Goal: Transaction & Acquisition: Purchase product/service

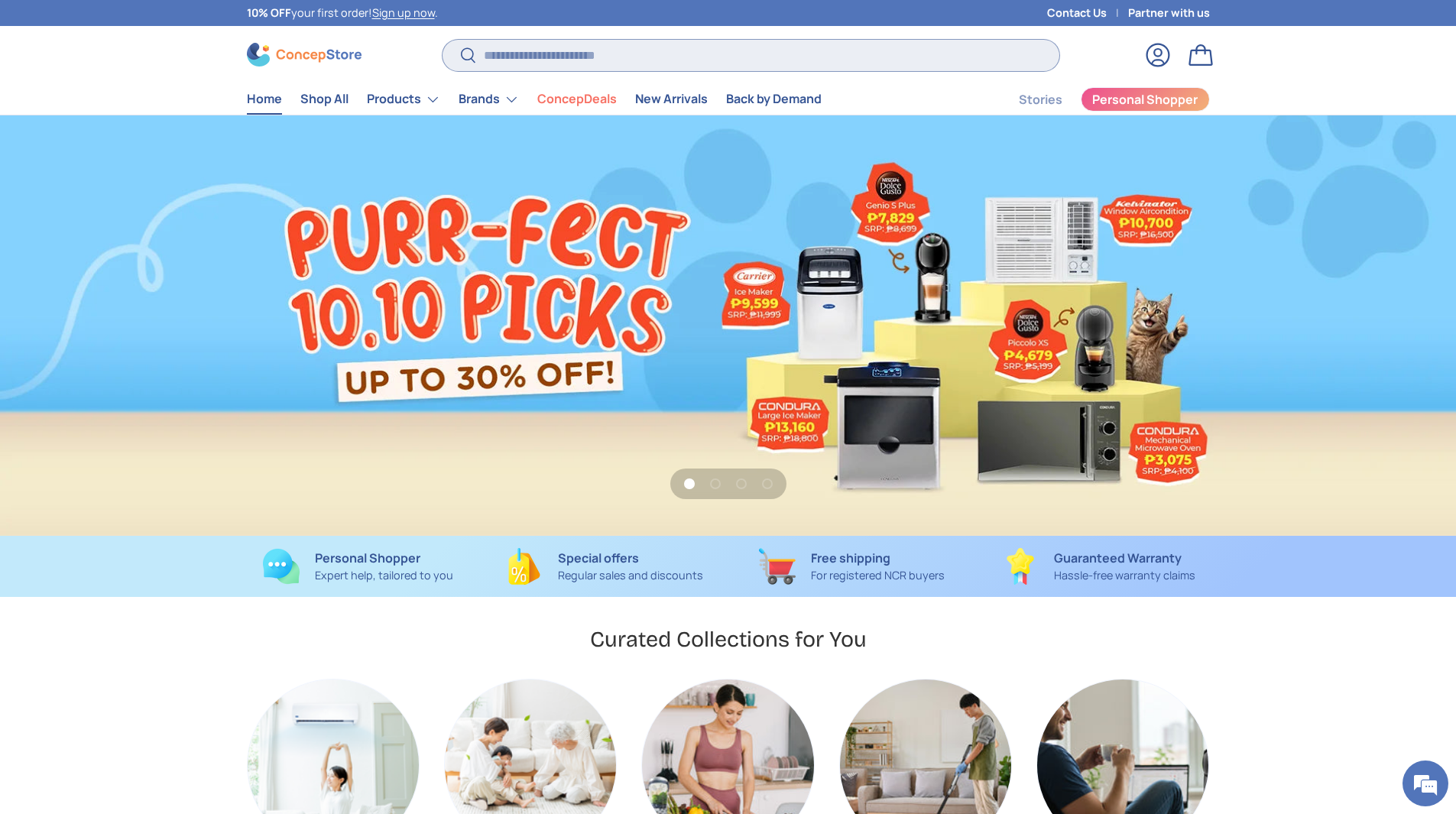
click at [527, 59] on input "Search" at bounding box center [750, 55] width 616 height 31
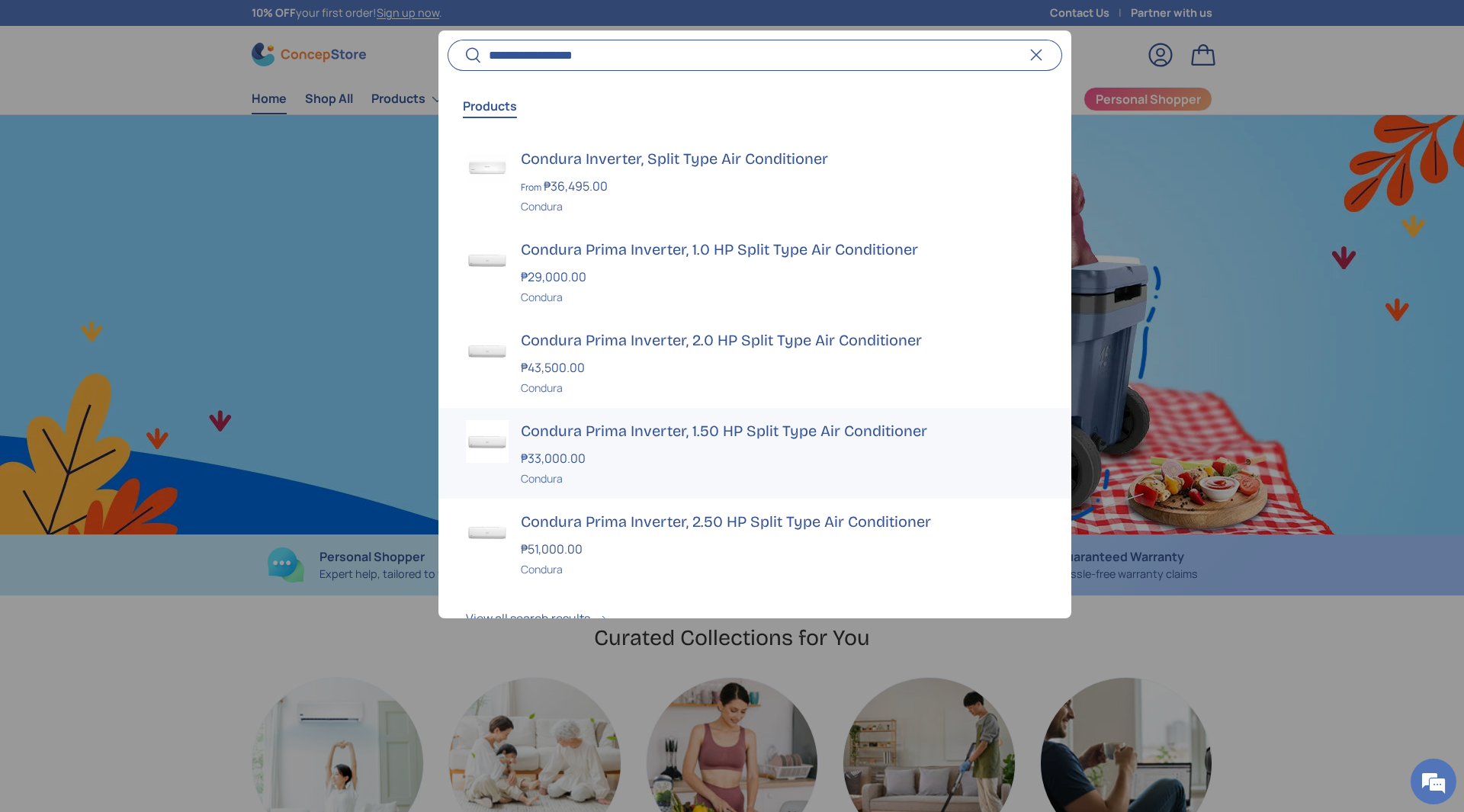
scroll to position [0, 4391]
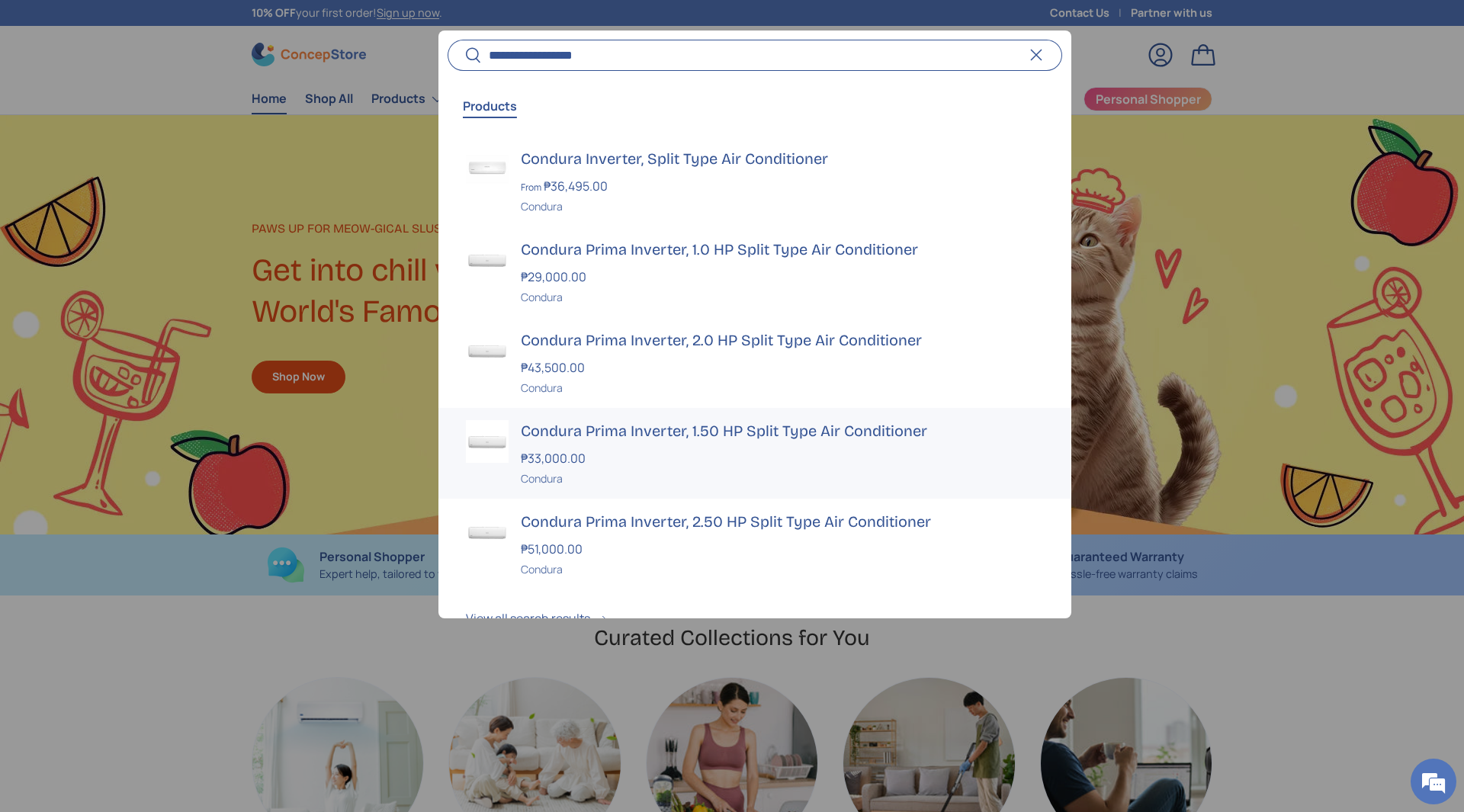
type input "**********"
click at [646, 450] on div "₱33,000.00" at bounding box center [782, 458] width 523 height 18
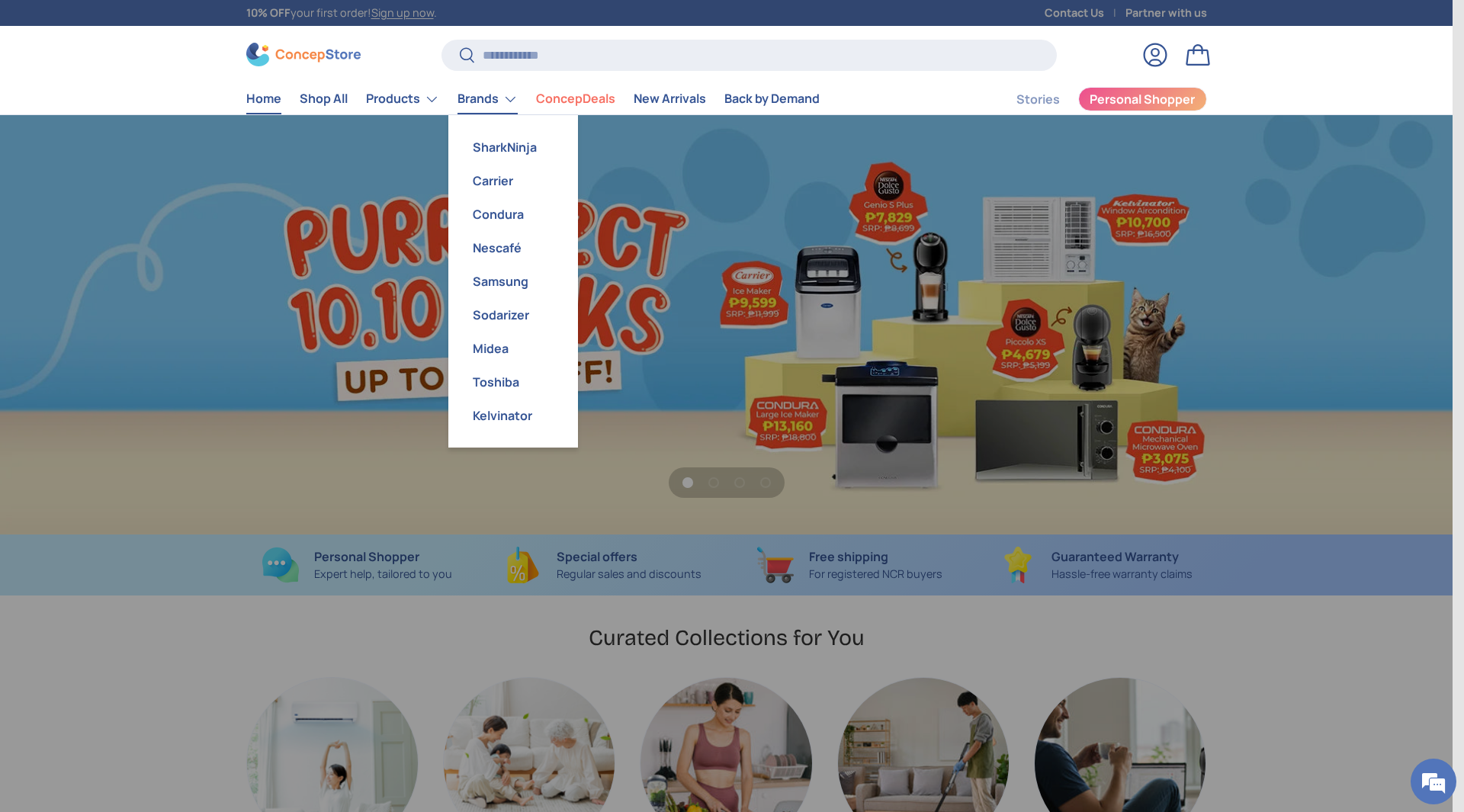
click at [513, 106] on link "Brands" at bounding box center [487, 99] width 60 height 30
click at [512, 203] on link "Condura" at bounding box center [512, 214] width 111 height 34
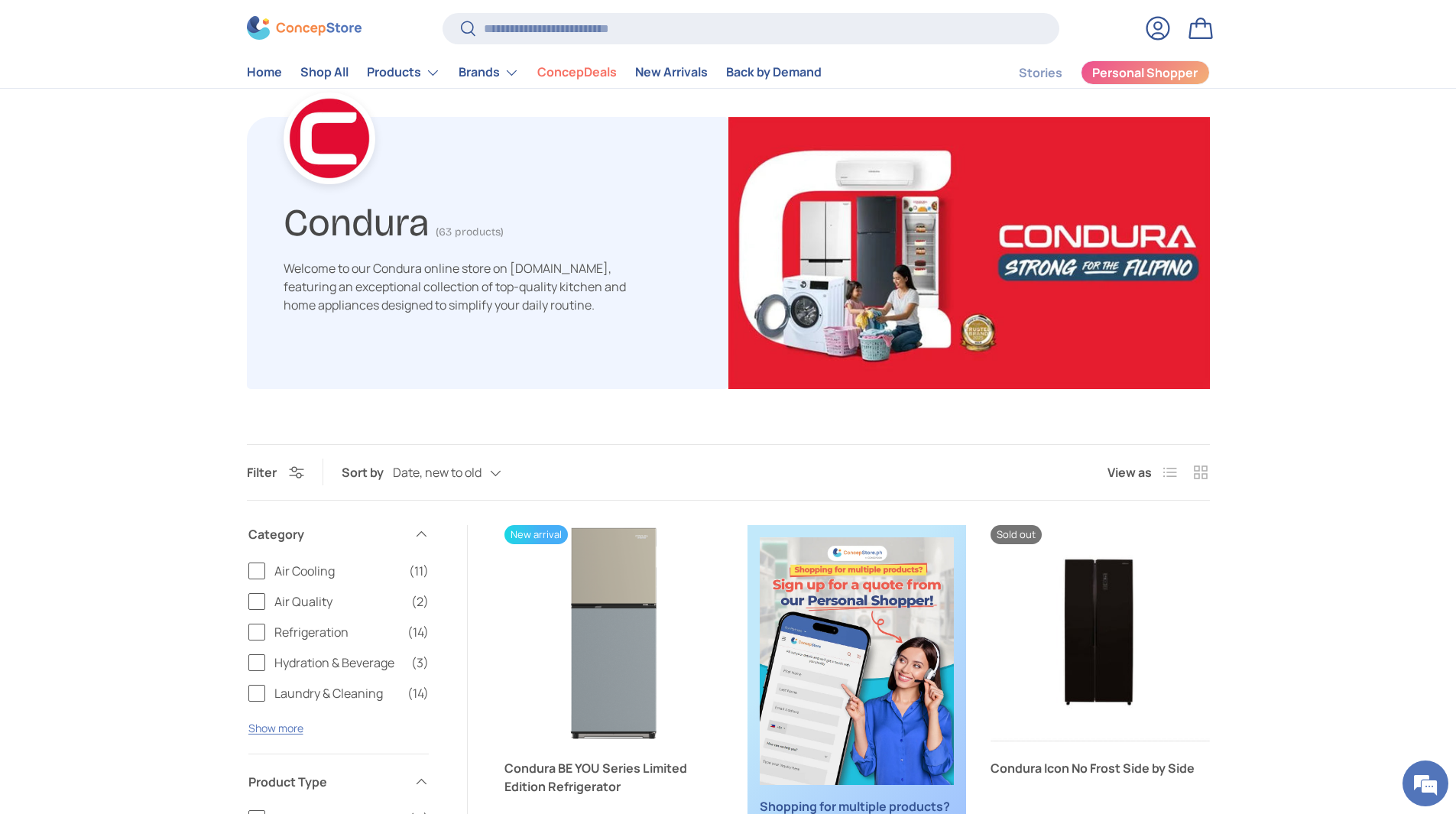
scroll to position [229, 0]
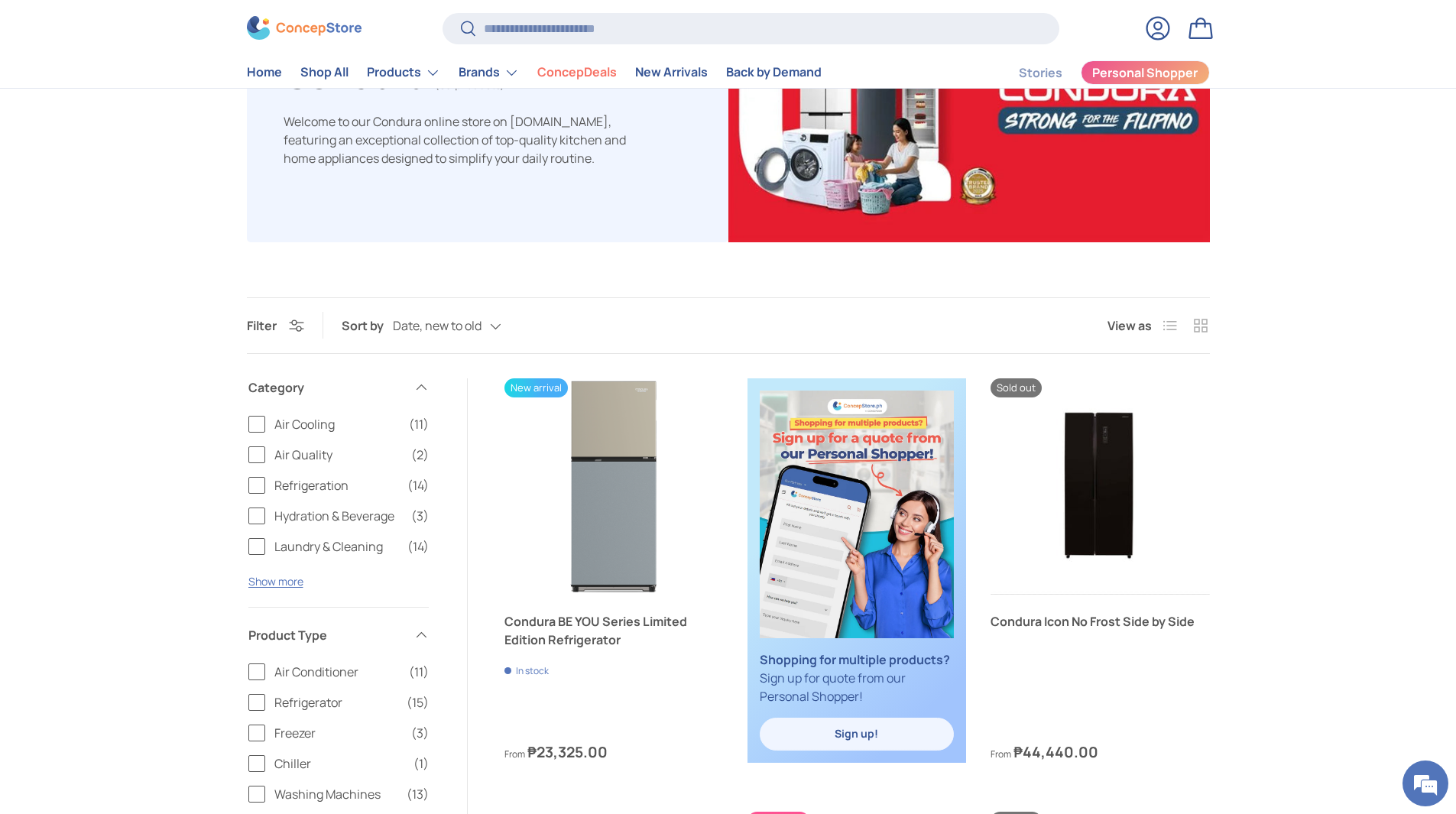
click at [258, 668] on label "Air Conditioner (11)" at bounding box center [338, 671] width 180 height 18
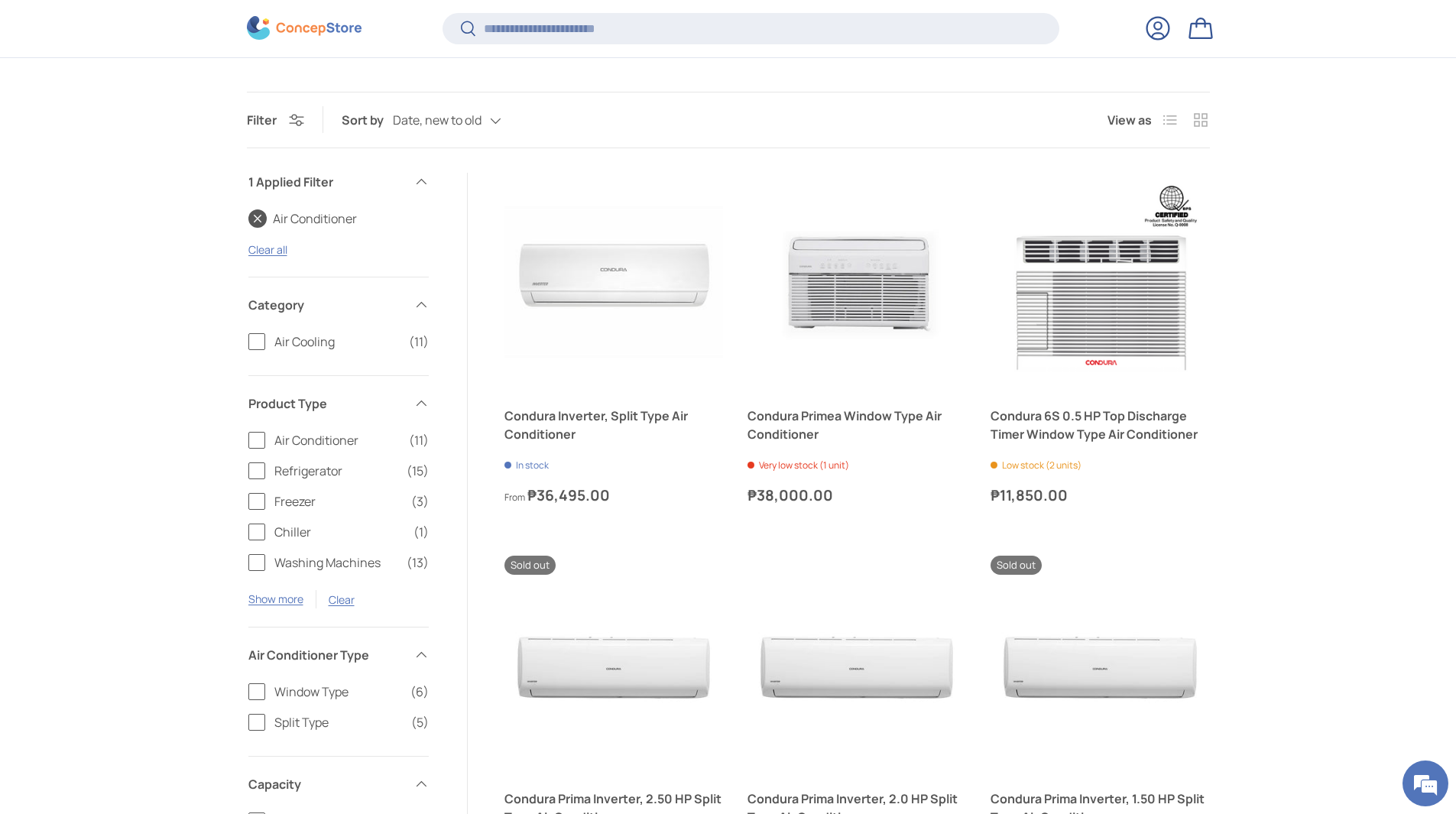
scroll to position [456, 0]
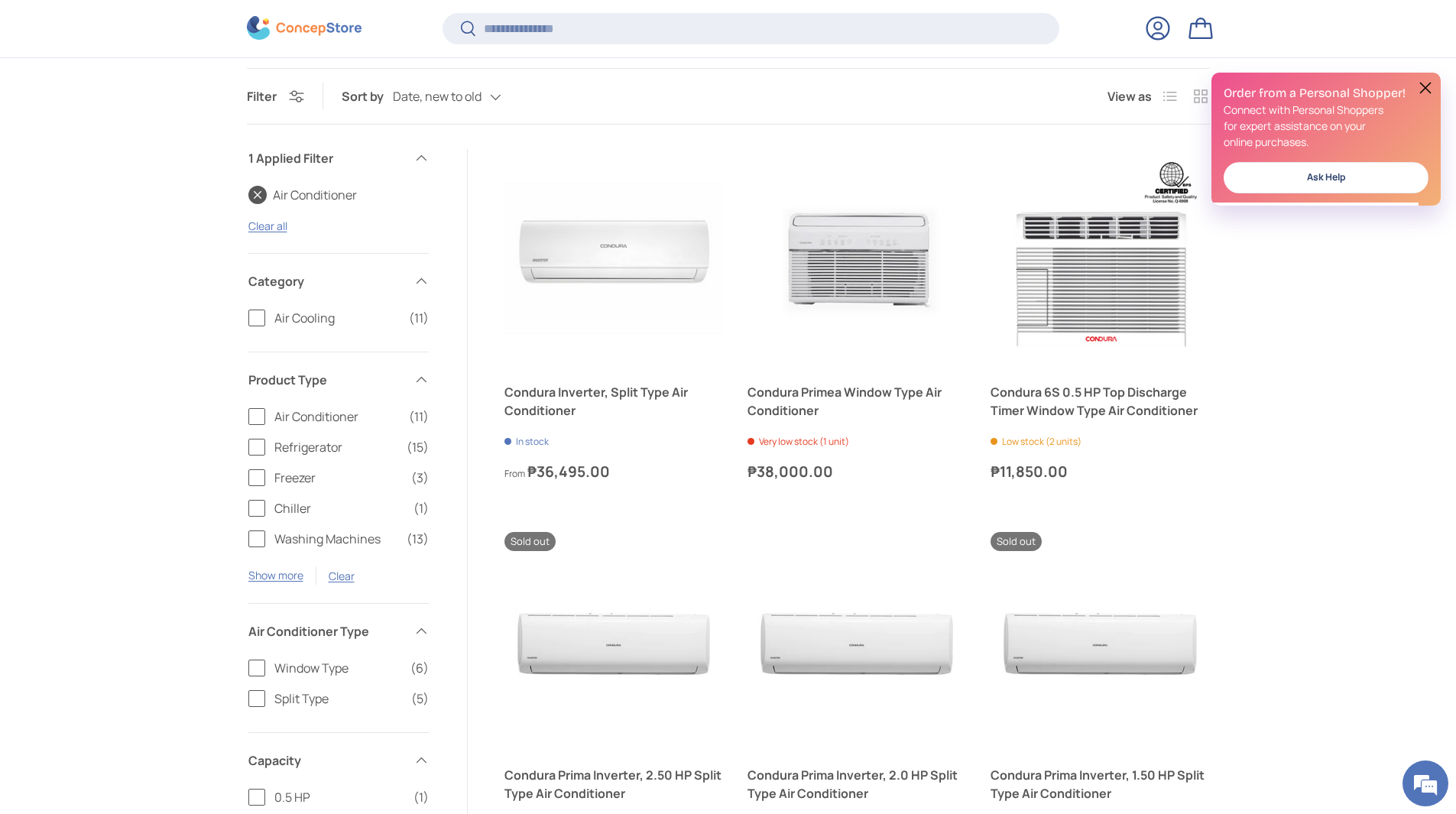
click at [260, 700] on label "Split Type (5)" at bounding box center [338, 699] width 180 height 18
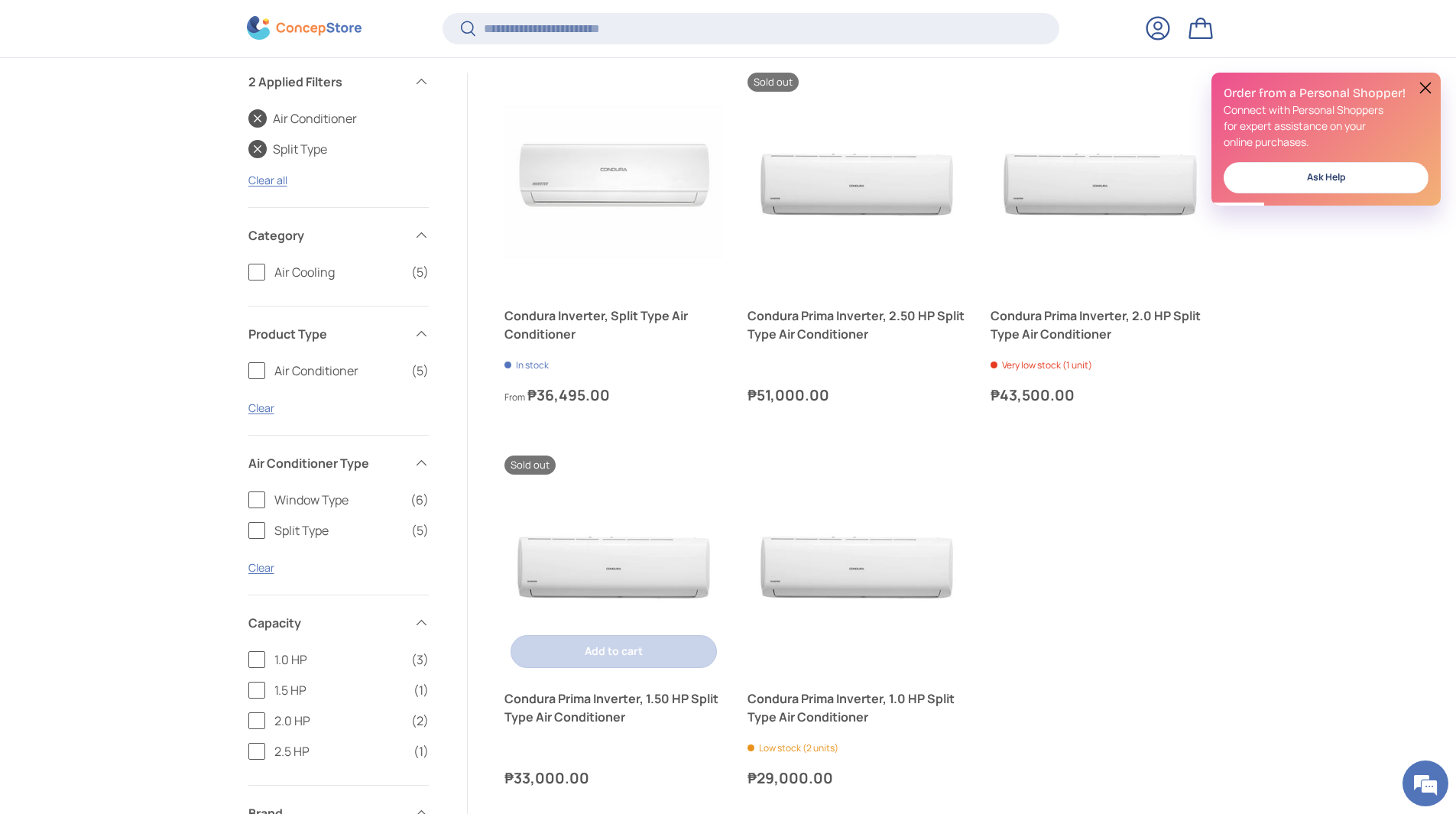
scroll to position [685, 0]
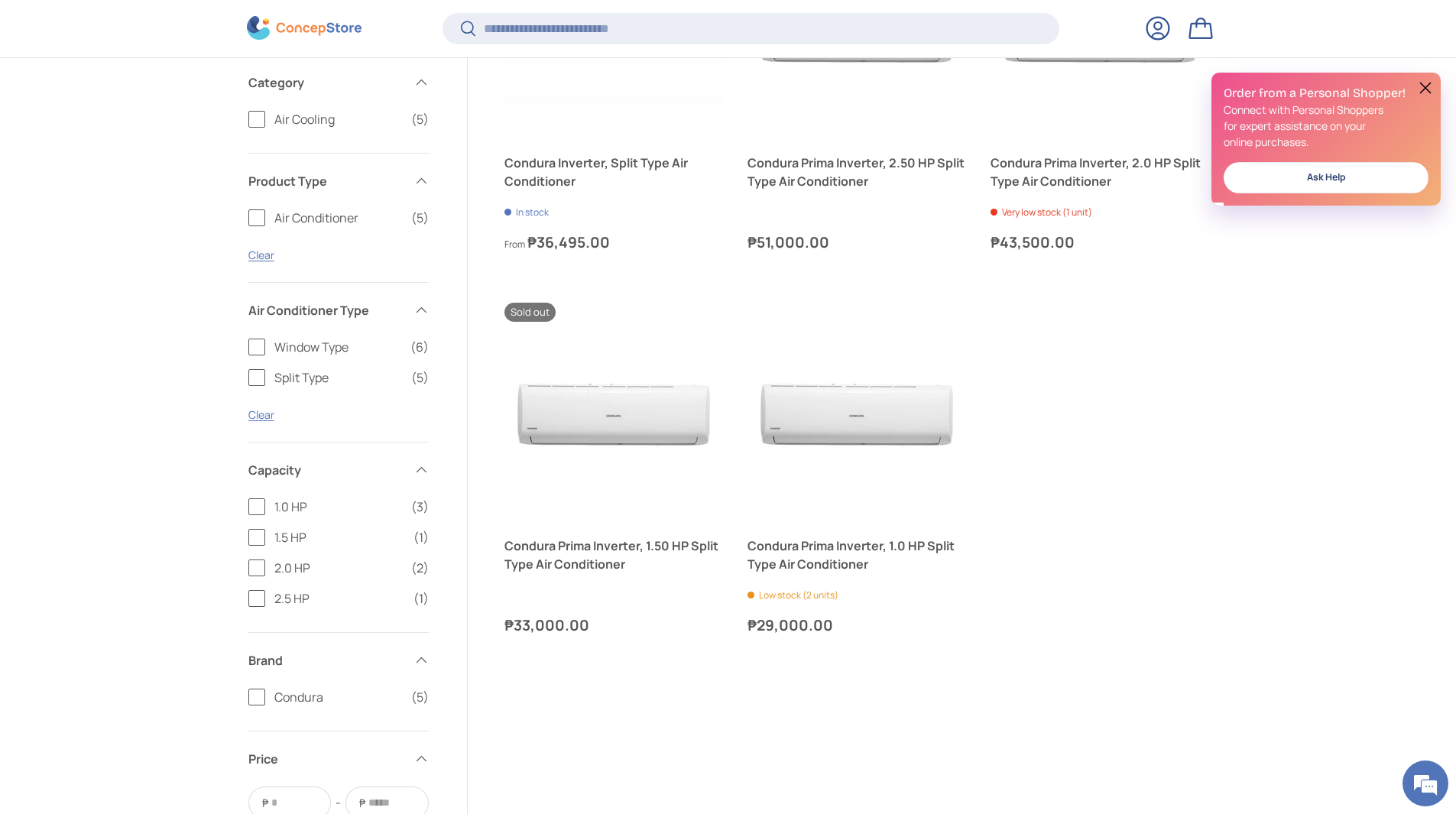
click at [256, 542] on label "1.5 HP (1)" at bounding box center [338, 537] width 180 height 18
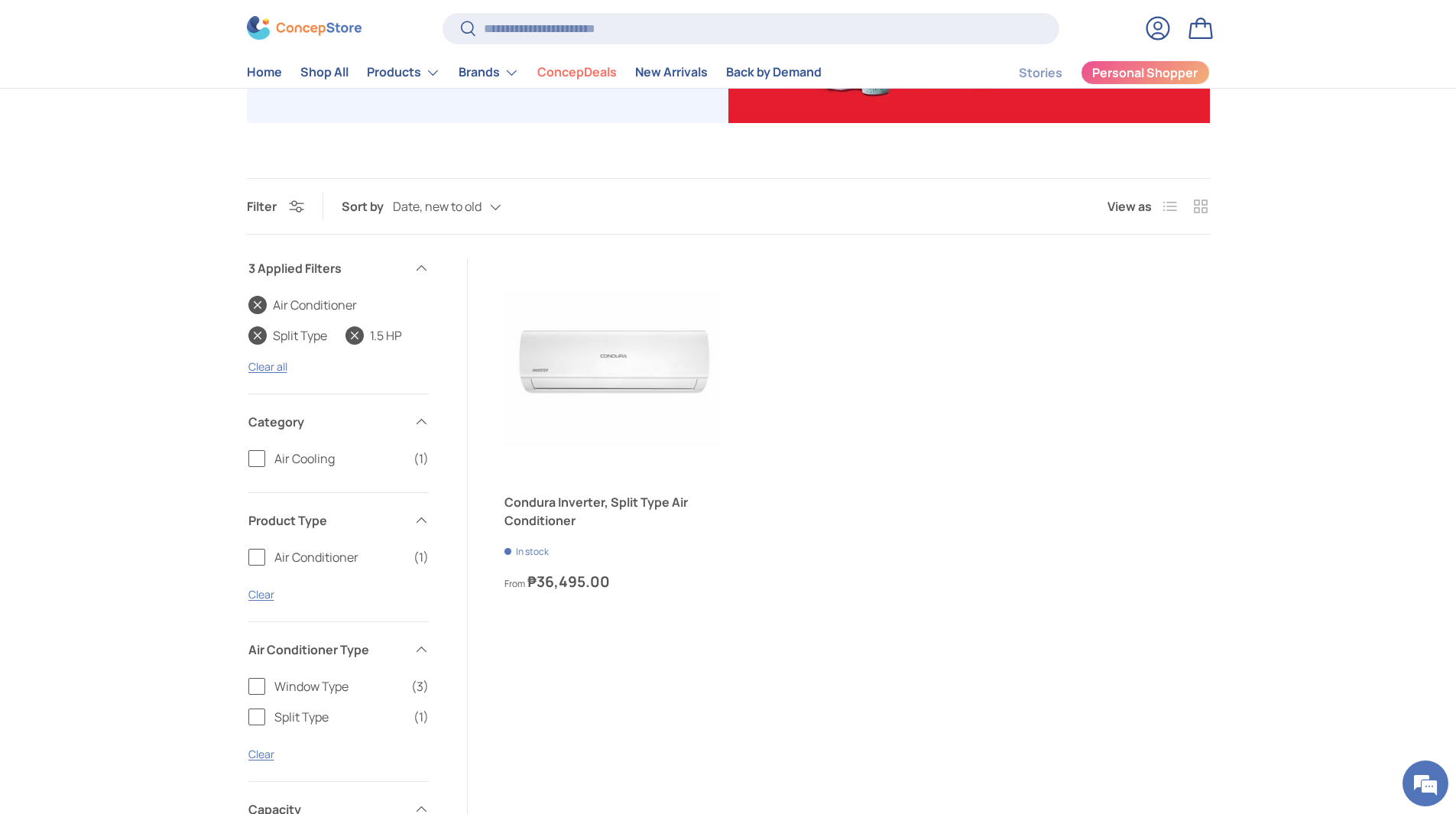
scroll to position [329, 0]
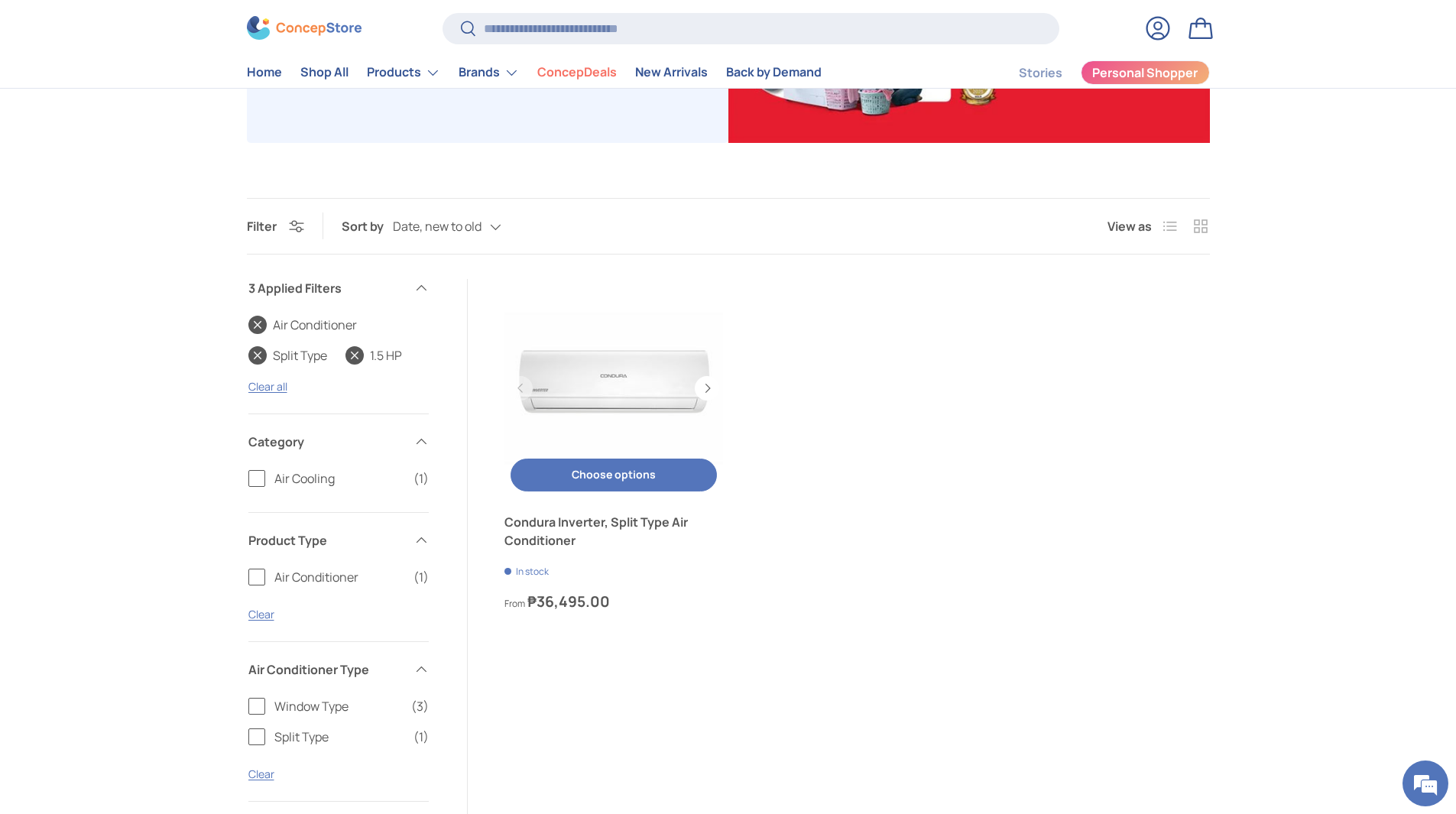
click at [632, 400] on link "Condura Inverter, Split Type Air Conditioner" at bounding box center [613, 388] width 218 height 218
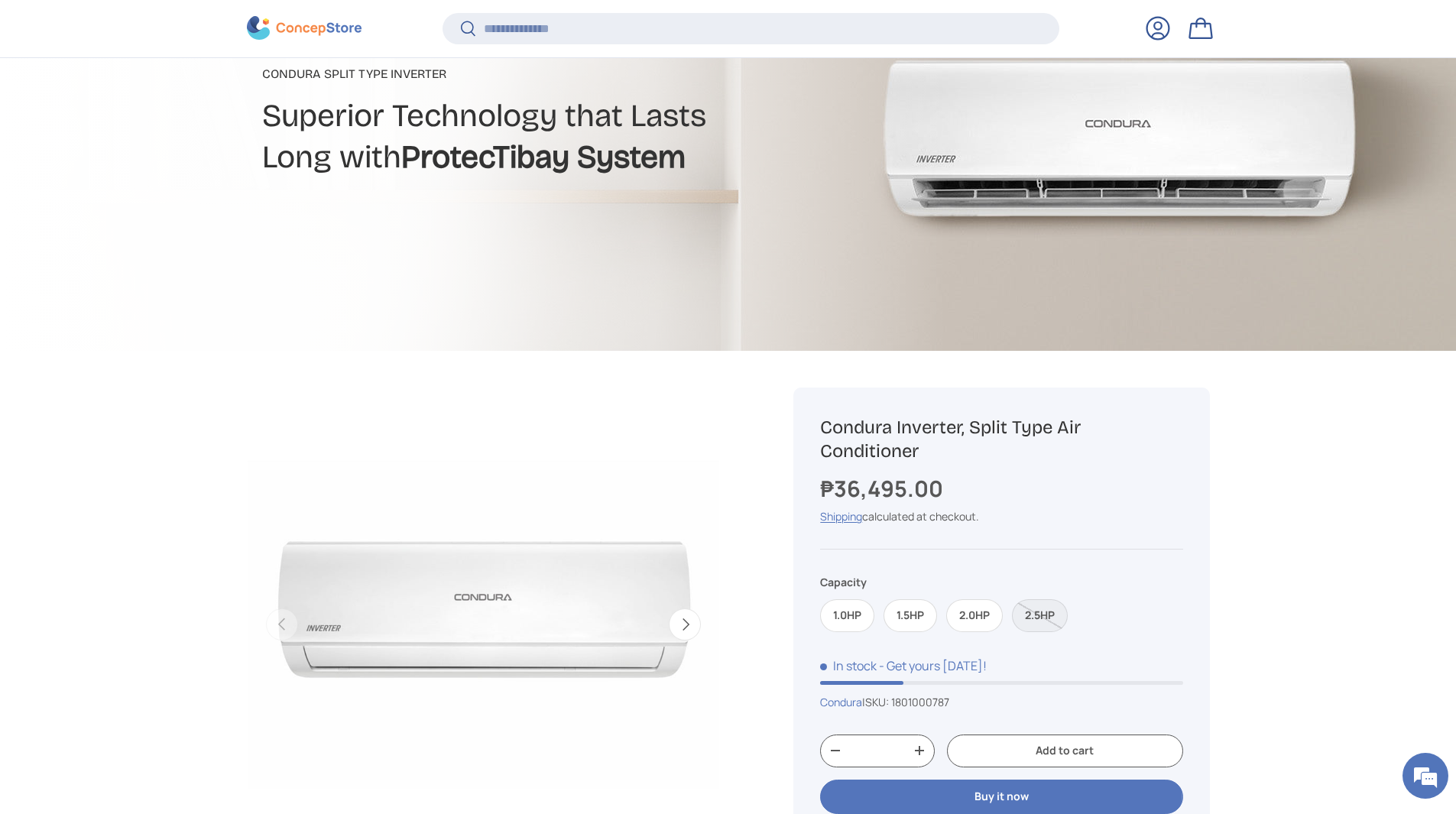
scroll to position [302, 0]
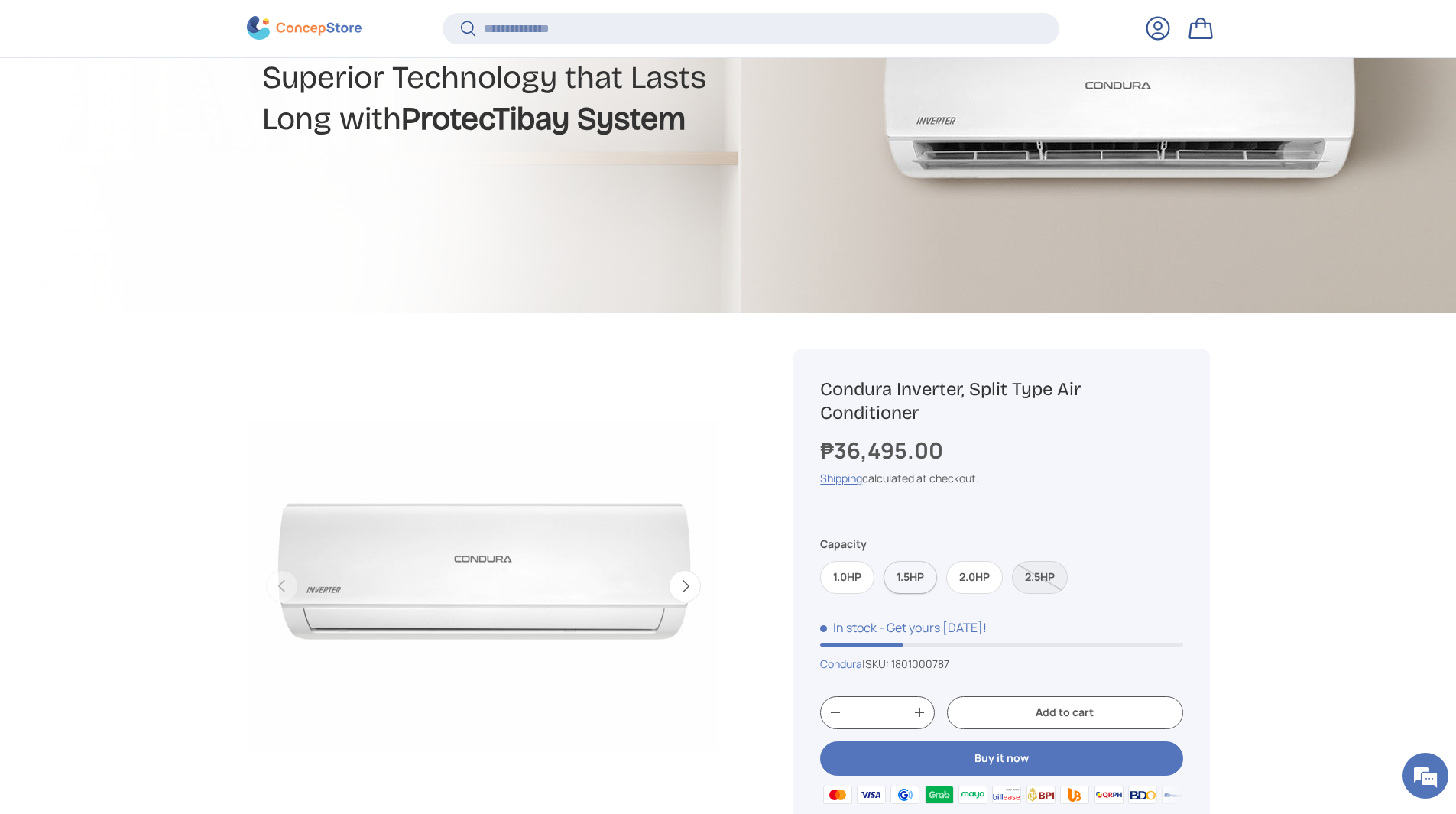
click at [908, 579] on label "1.5HP" at bounding box center [910, 578] width 54 height 33
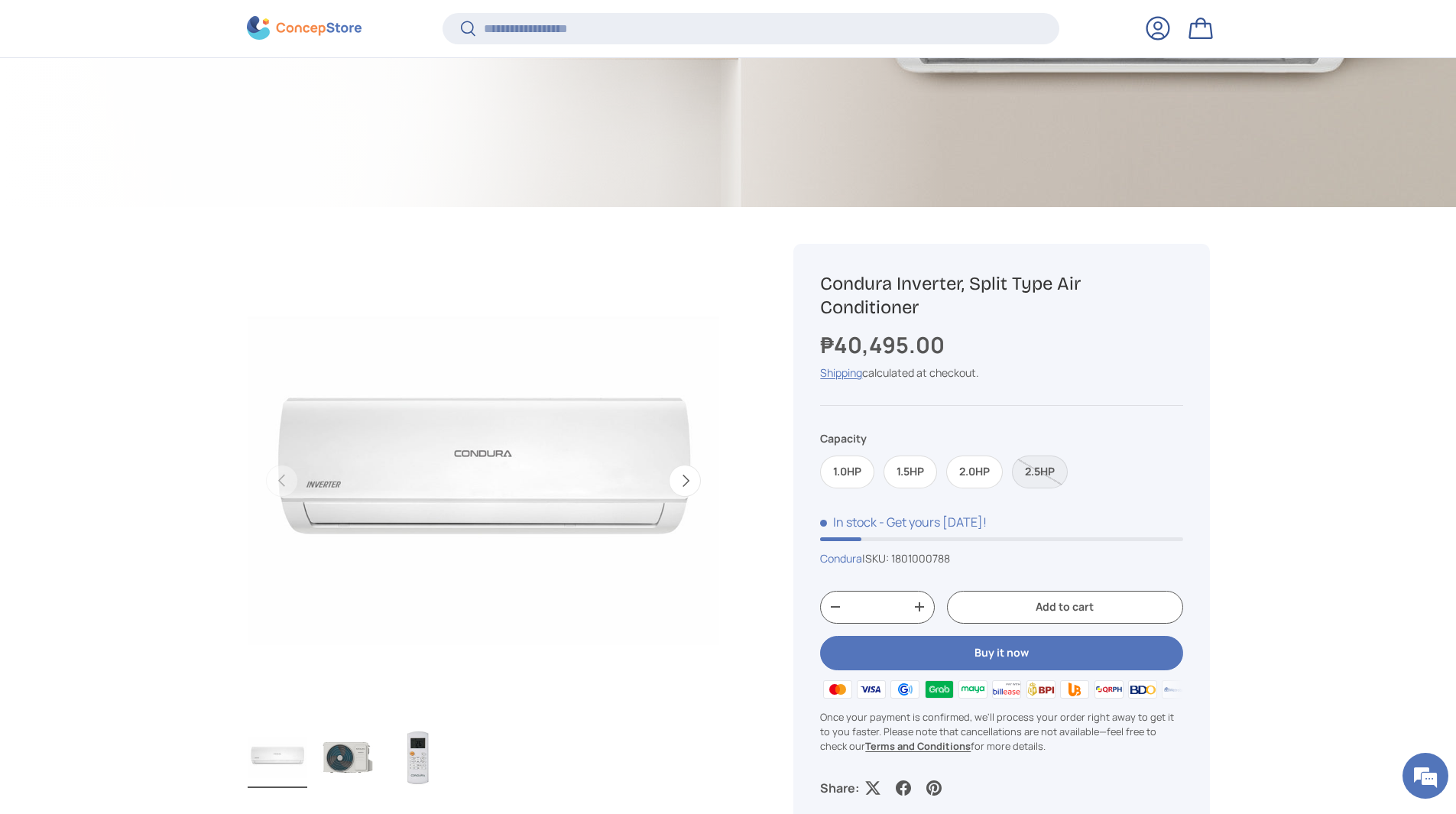
scroll to position [456, 0]
